Goal: Task Accomplishment & Management: Use online tool/utility

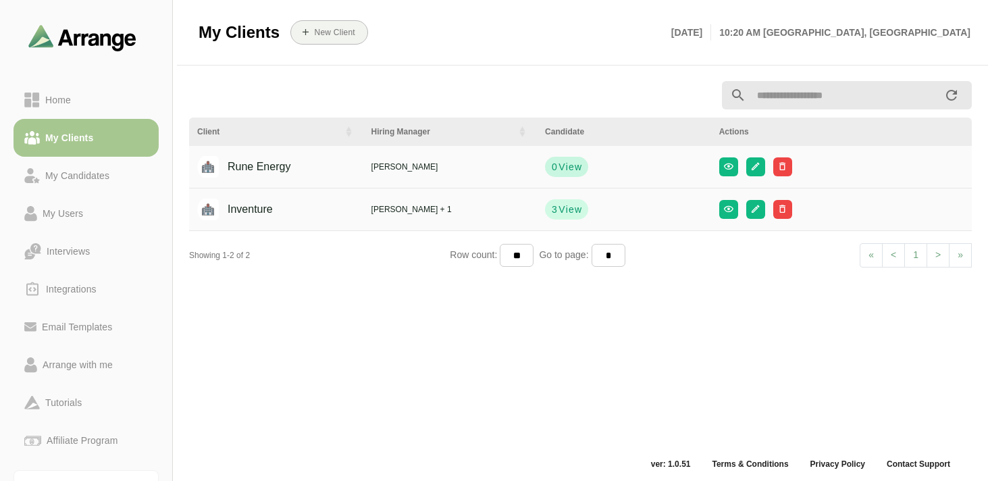
click at [578, 164] on span "View" at bounding box center [570, 167] width 24 height 14
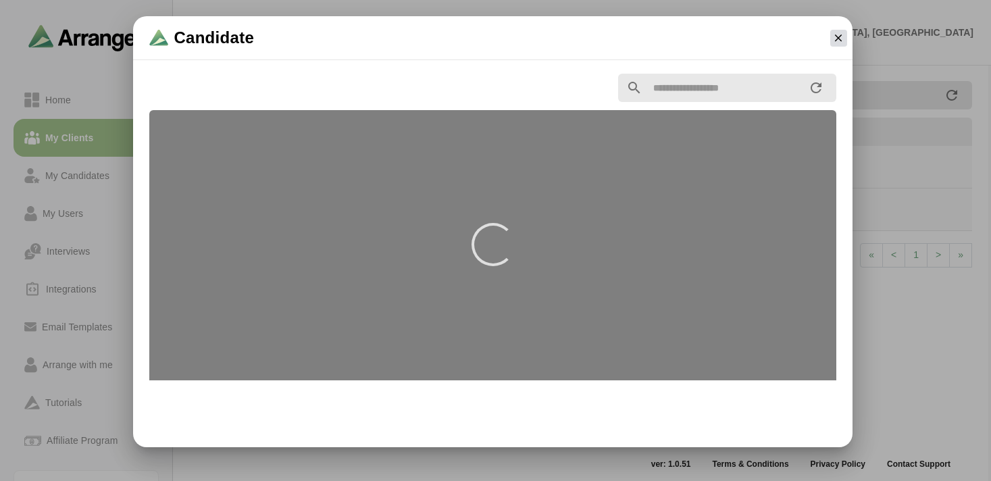
click at [836, 38] on icon "button" at bounding box center [838, 38] width 12 height 12
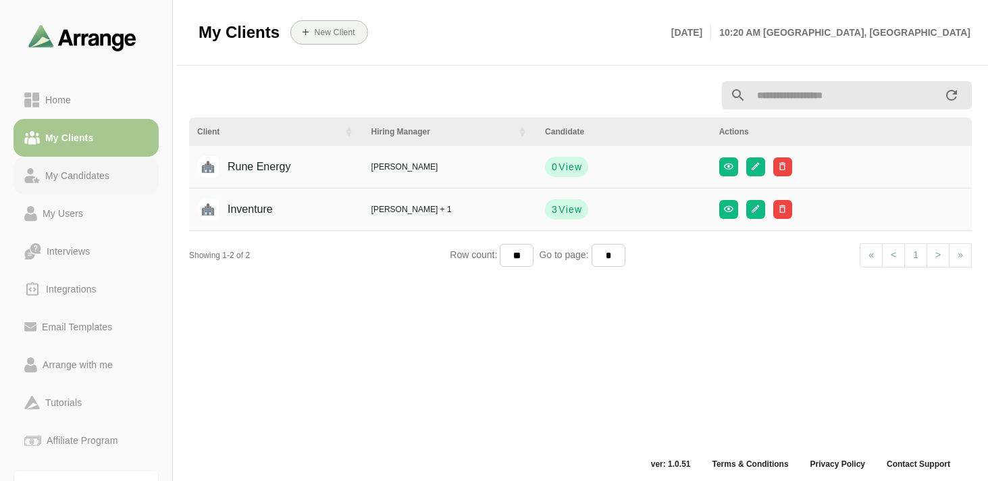
click at [80, 171] on div "My Candidates" at bounding box center [77, 175] width 75 height 16
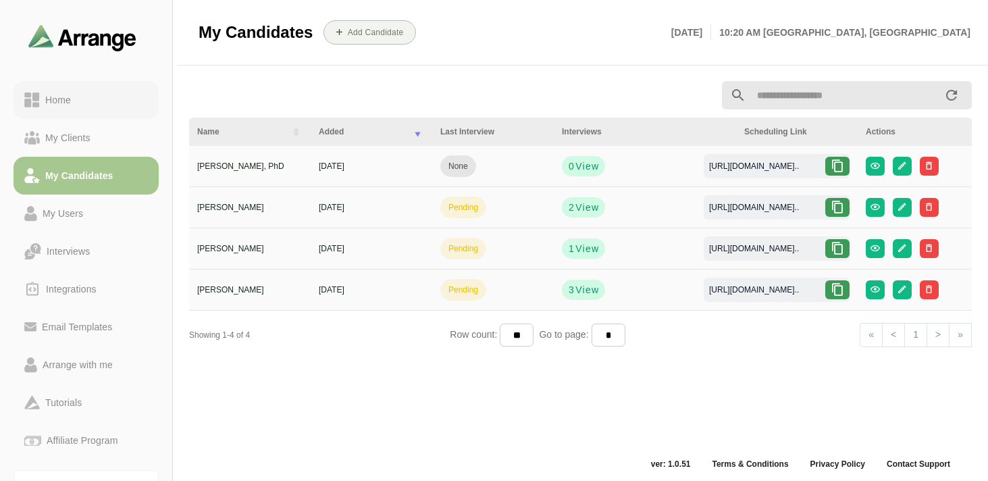
click at [85, 108] on link "Home" at bounding box center [86, 100] width 145 height 38
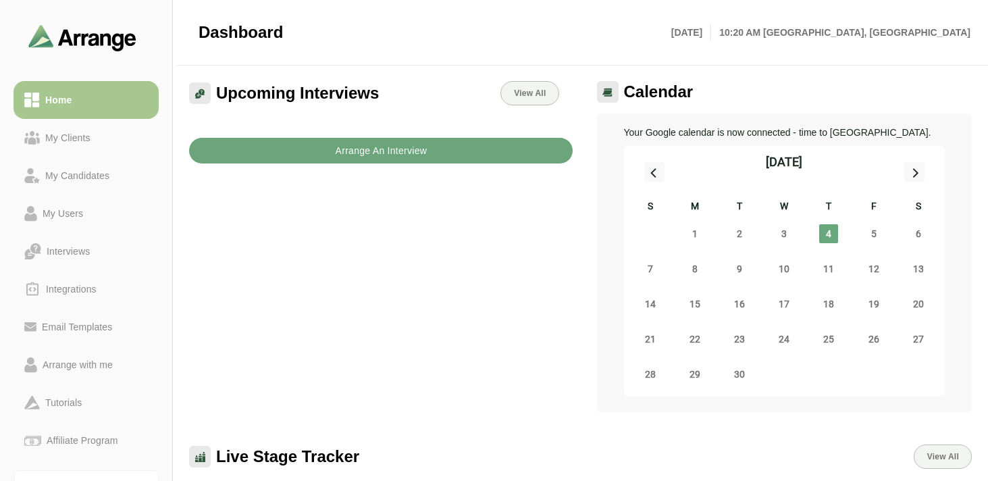
click at [393, 148] on b "Arrange An Interview" at bounding box center [380, 151] width 93 height 26
